Goal: Task Accomplishment & Management: Use online tool/utility

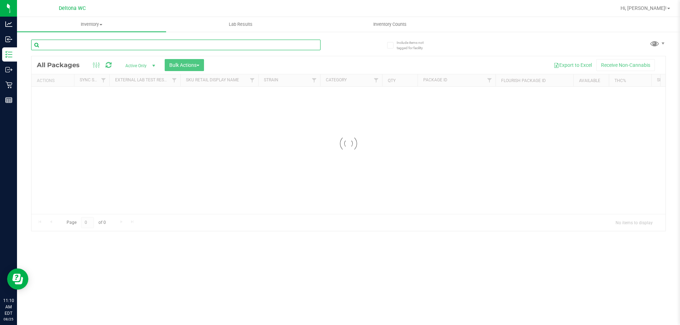
click at [126, 42] on div "Inventory All packages All inventory Waste log Create inventory Lab Results Inv…" at bounding box center [348, 171] width 663 height 308
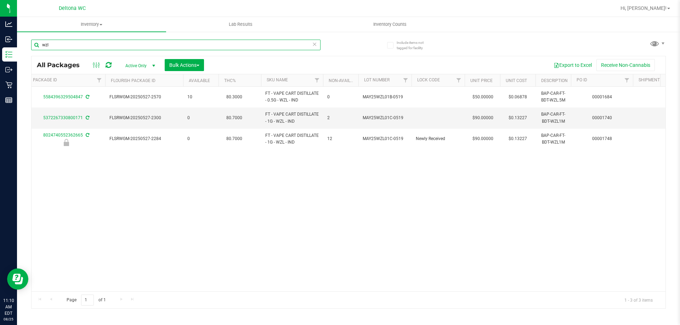
scroll to position [0, 183]
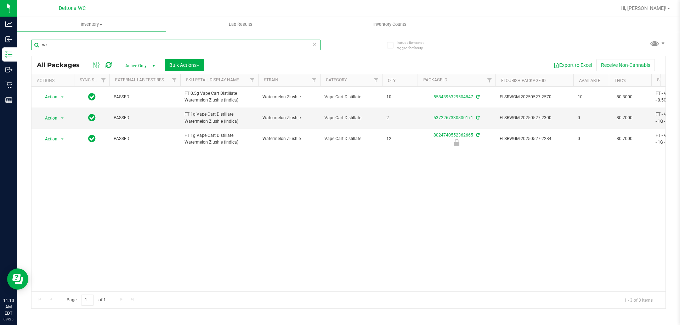
type input "wzl"
click at [224, 236] on div "Action Action Adjust qty Create package Edit attributes Global inventory Locate…" at bounding box center [349, 189] width 634 height 205
drag, startPoint x: 59, startPoint y: 143, endPoint x: 61, endPoint y: 149, distance: 5.5
click at [59, 143] on span "select" at bounding box center [62, 139] width 9 height 10
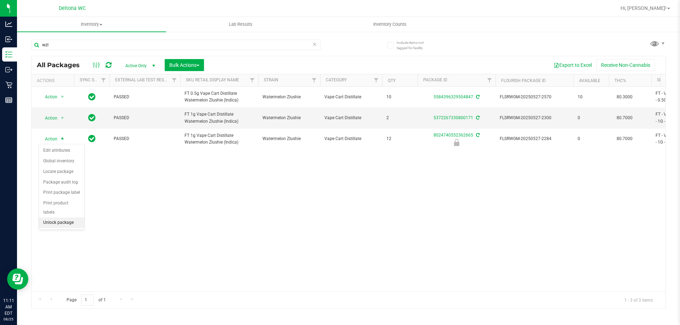
click at [64, 218] on li "Unlock package" at bounding box center [61, 223] width 45 height 11
